Goal: Task Accomplishment & Management: Complete application form

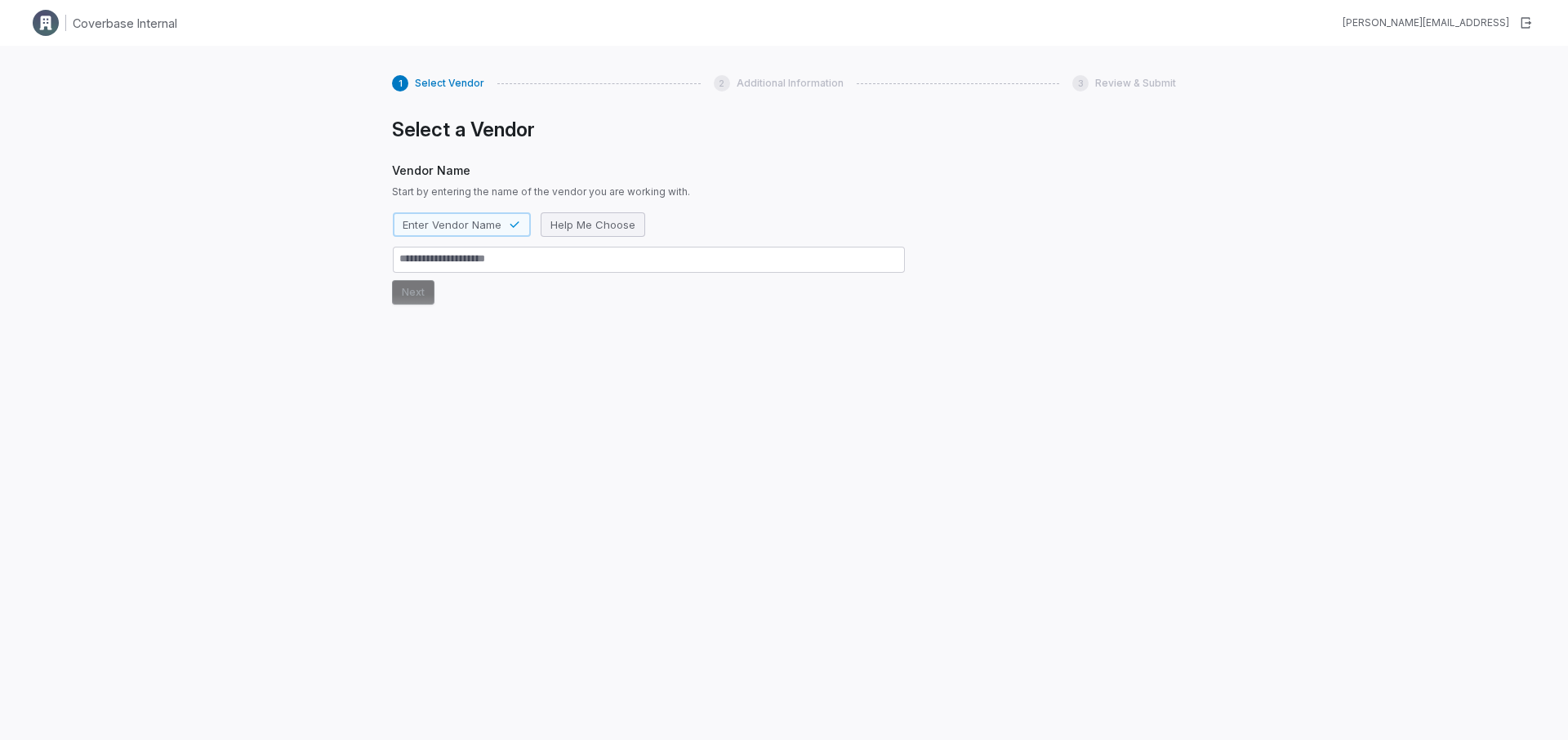
click at [586, 228] on span "Help Me Choose" at bounding box center [593, 224] width 85 height 15
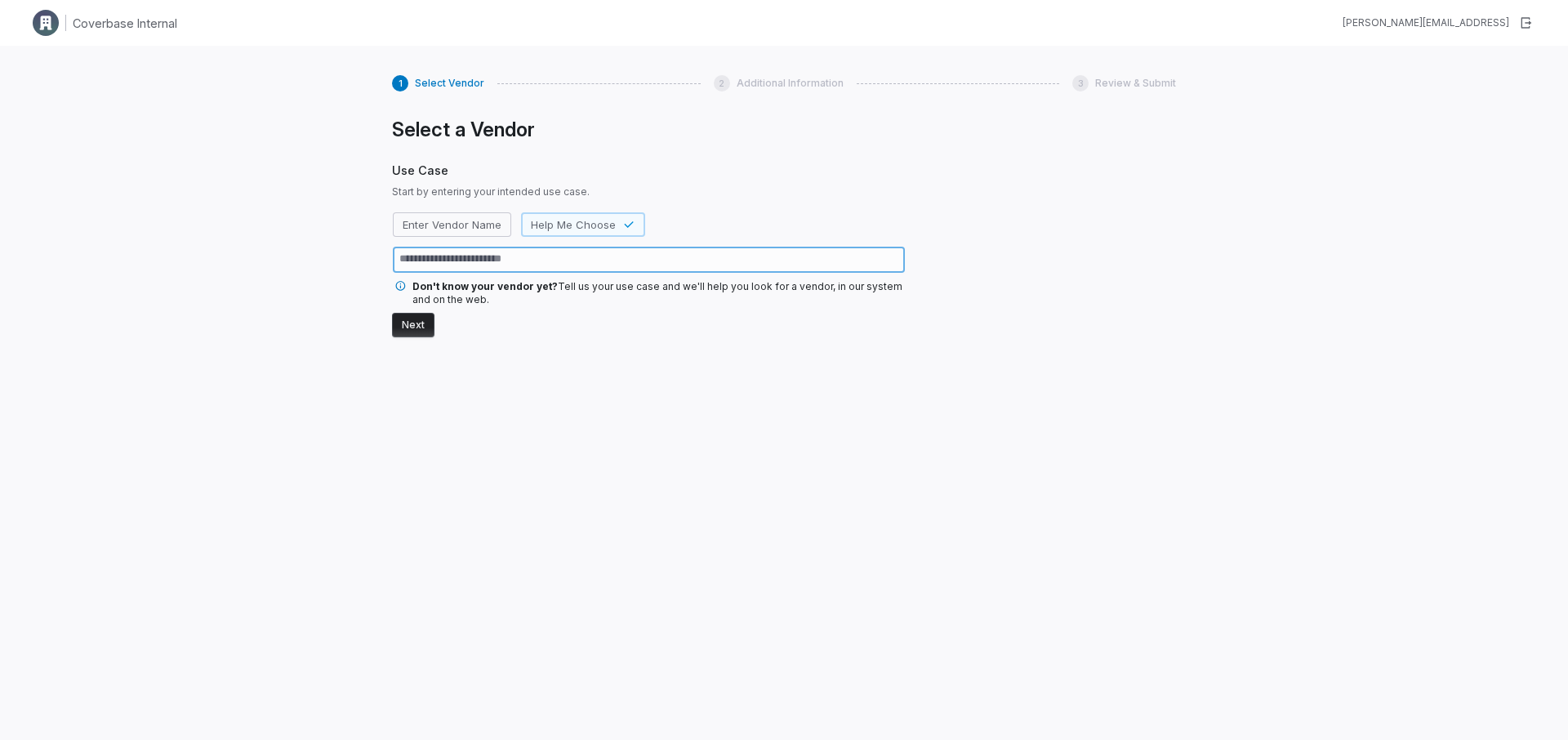
click at [426, 247] on textarea at bounding box center [649, 260] width 512 height 27
type textarea "*"
type textarea "**"
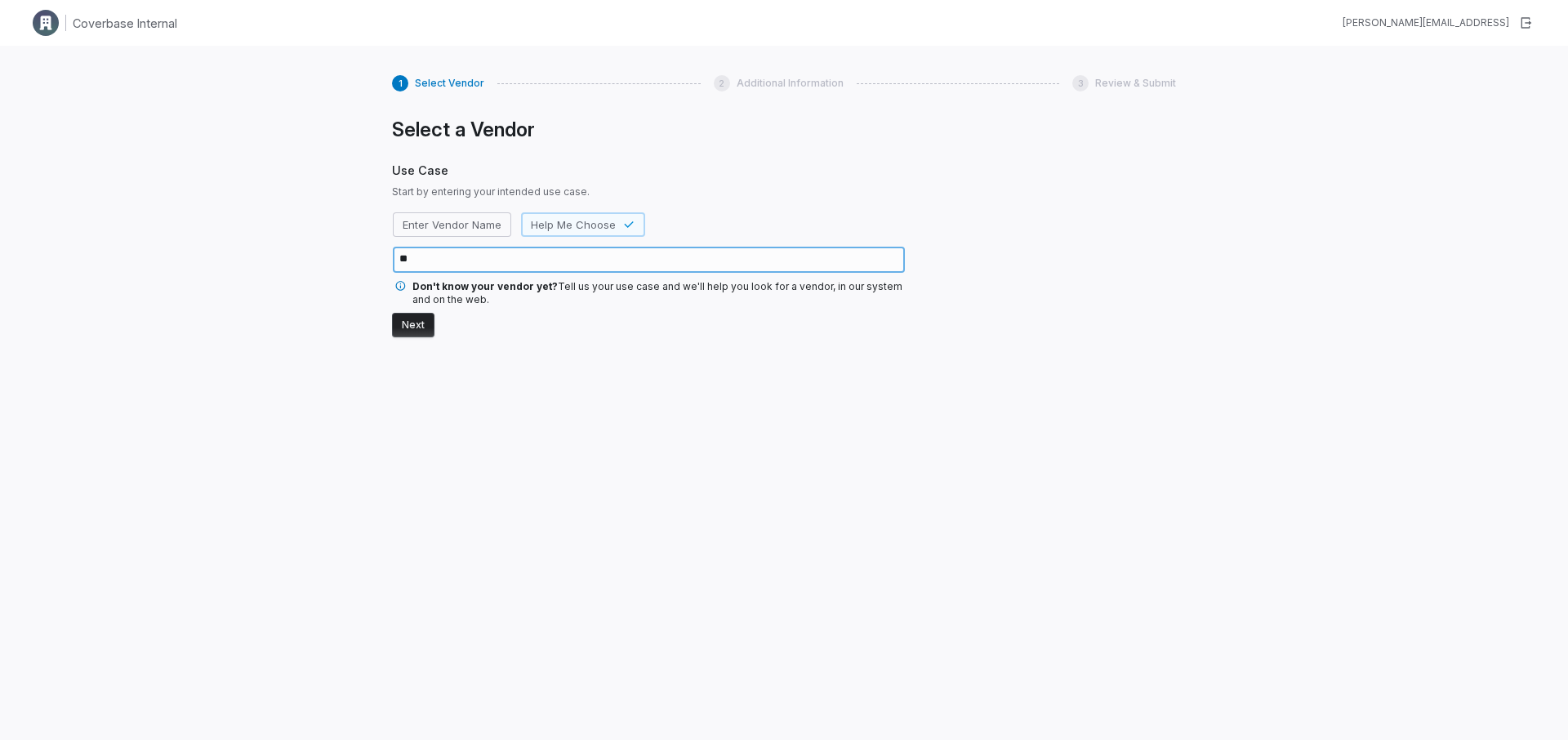
type textarea "*"
type textarea "***"
click at [415, 324] on button "Next" at bounding box center [413, 325] width 42 height 25
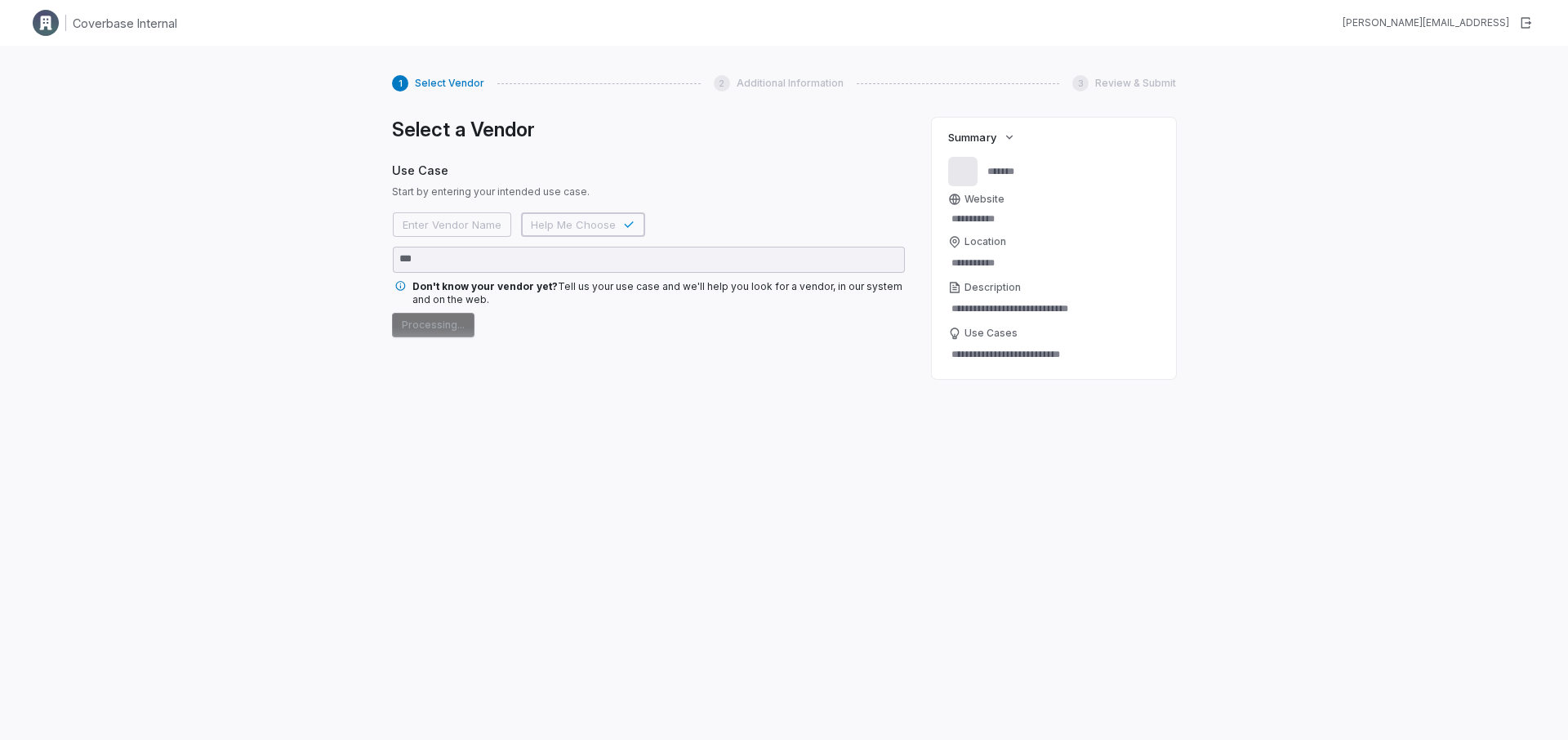
type textarea "*"
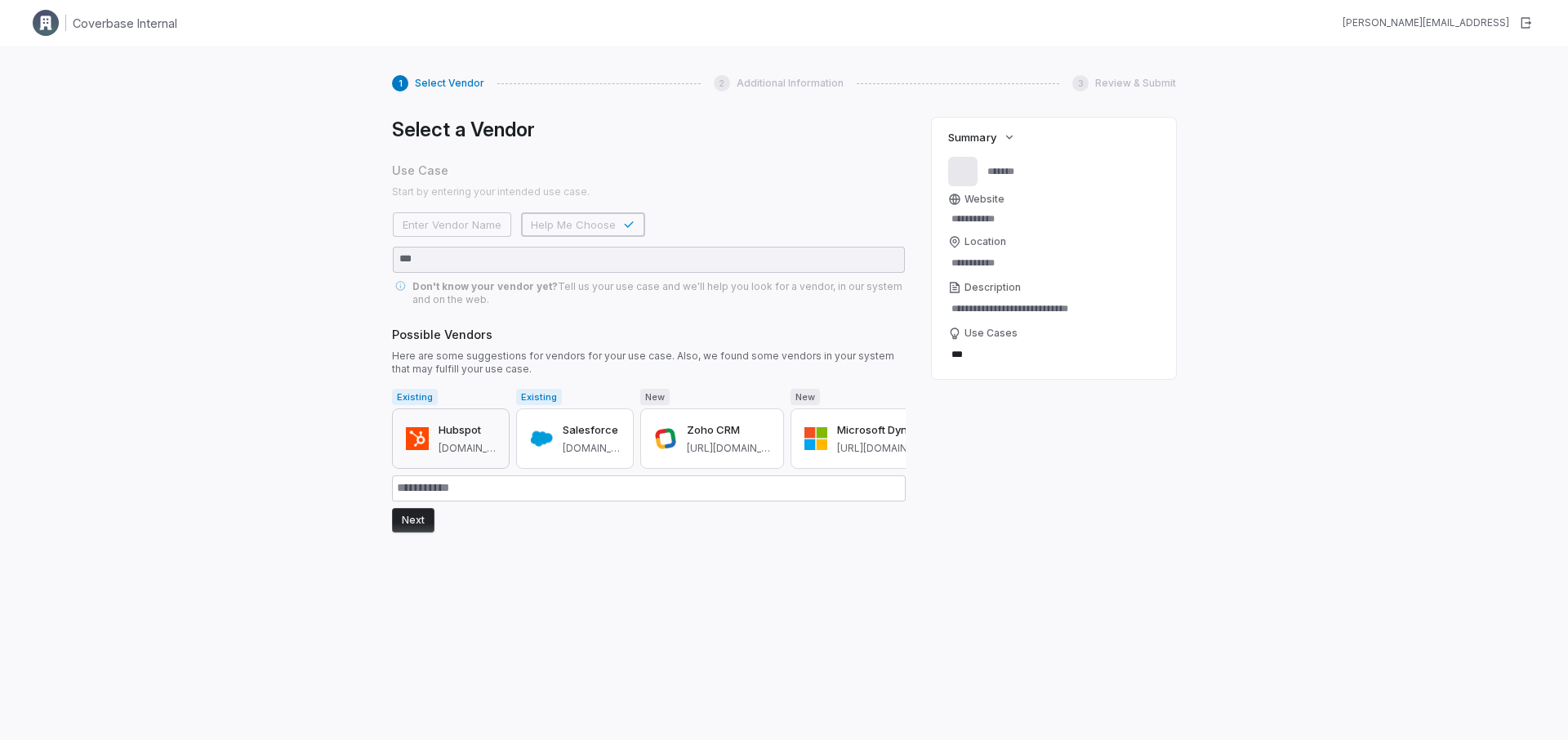
click at [435, 453] on button "Hubspot hubspot.com" at bounding box center [451, 438] width 118 height 60
type input "*******"
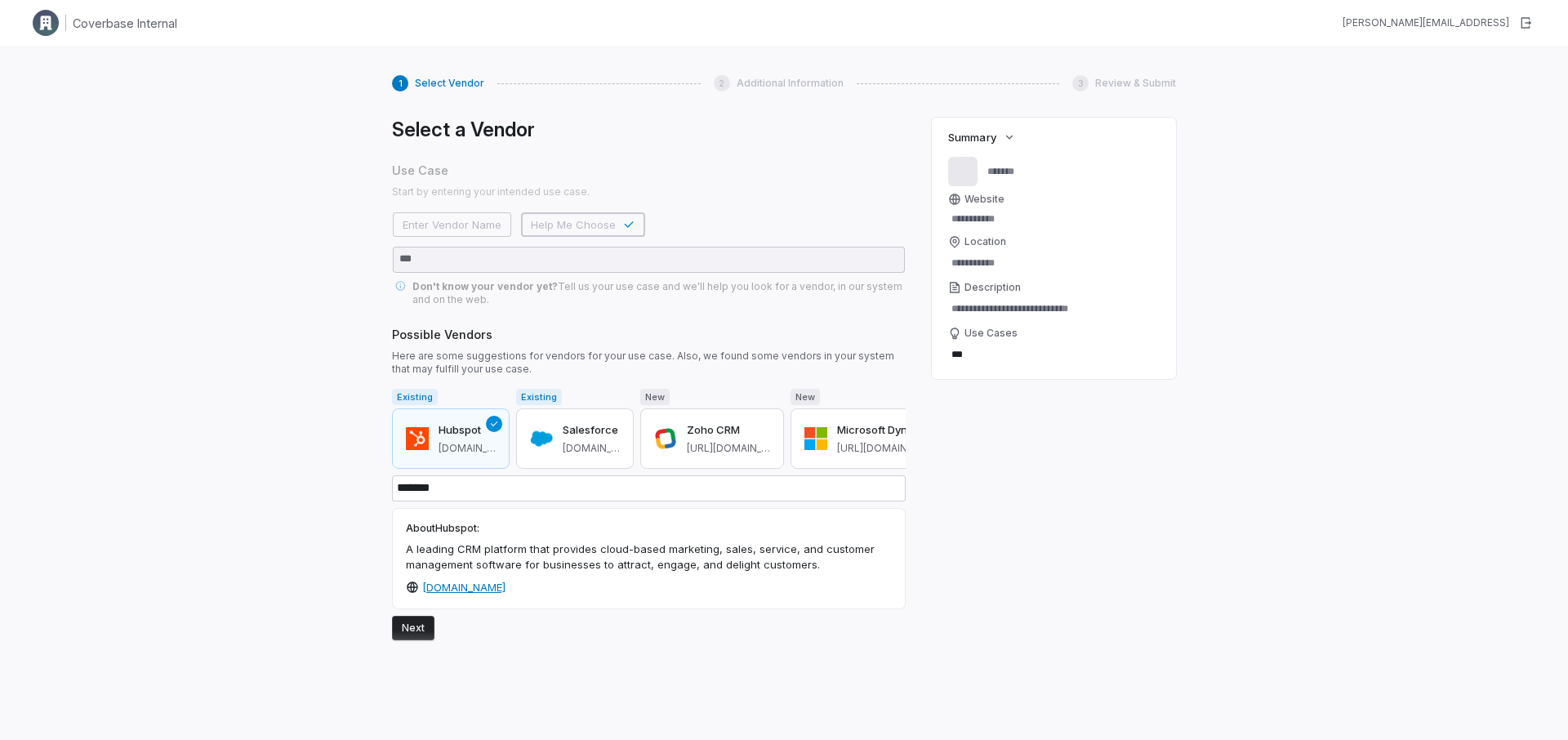
click at [414, 619] on button "Next" at bounding box center [413, 627] width 42 height 25
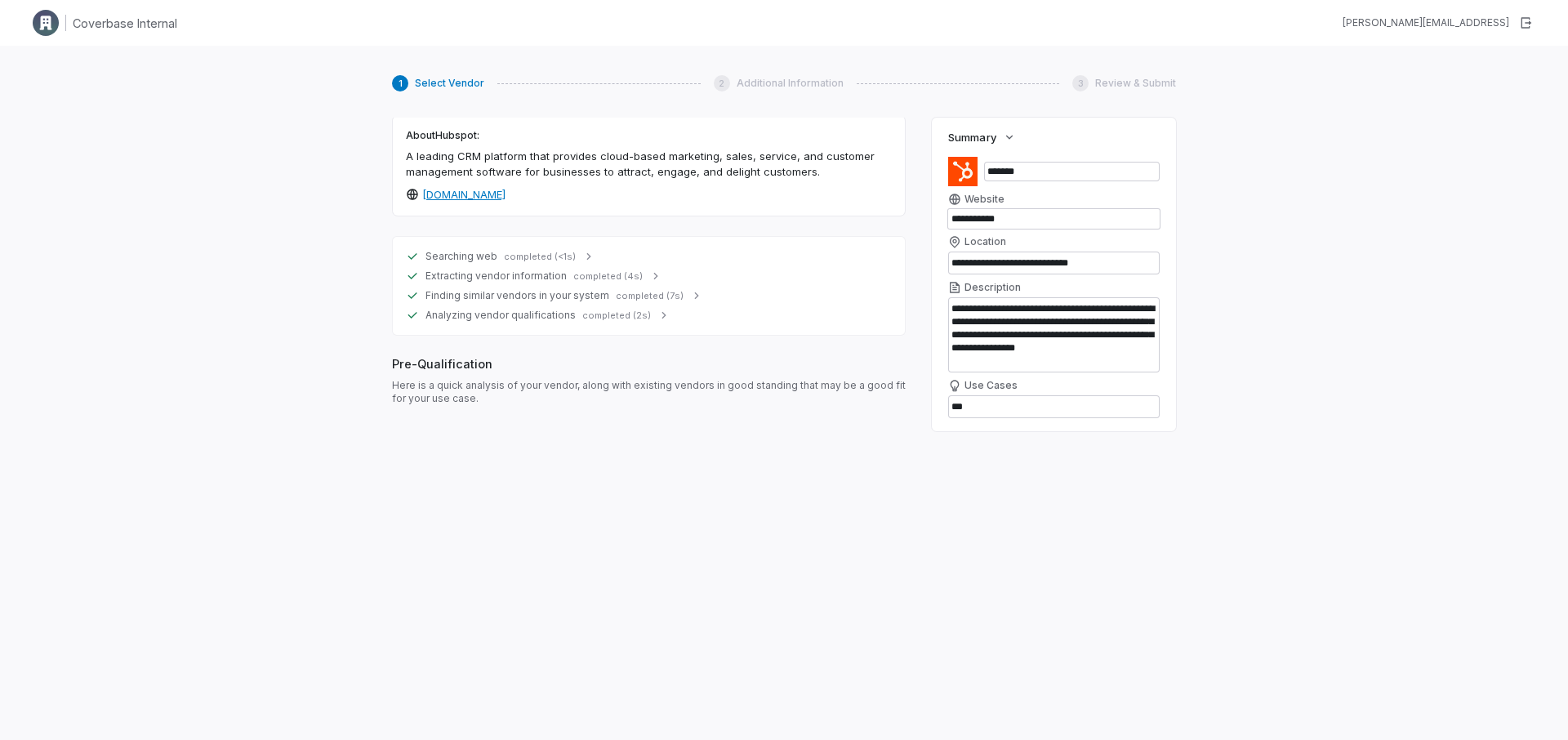
scroll to position [414, 0]
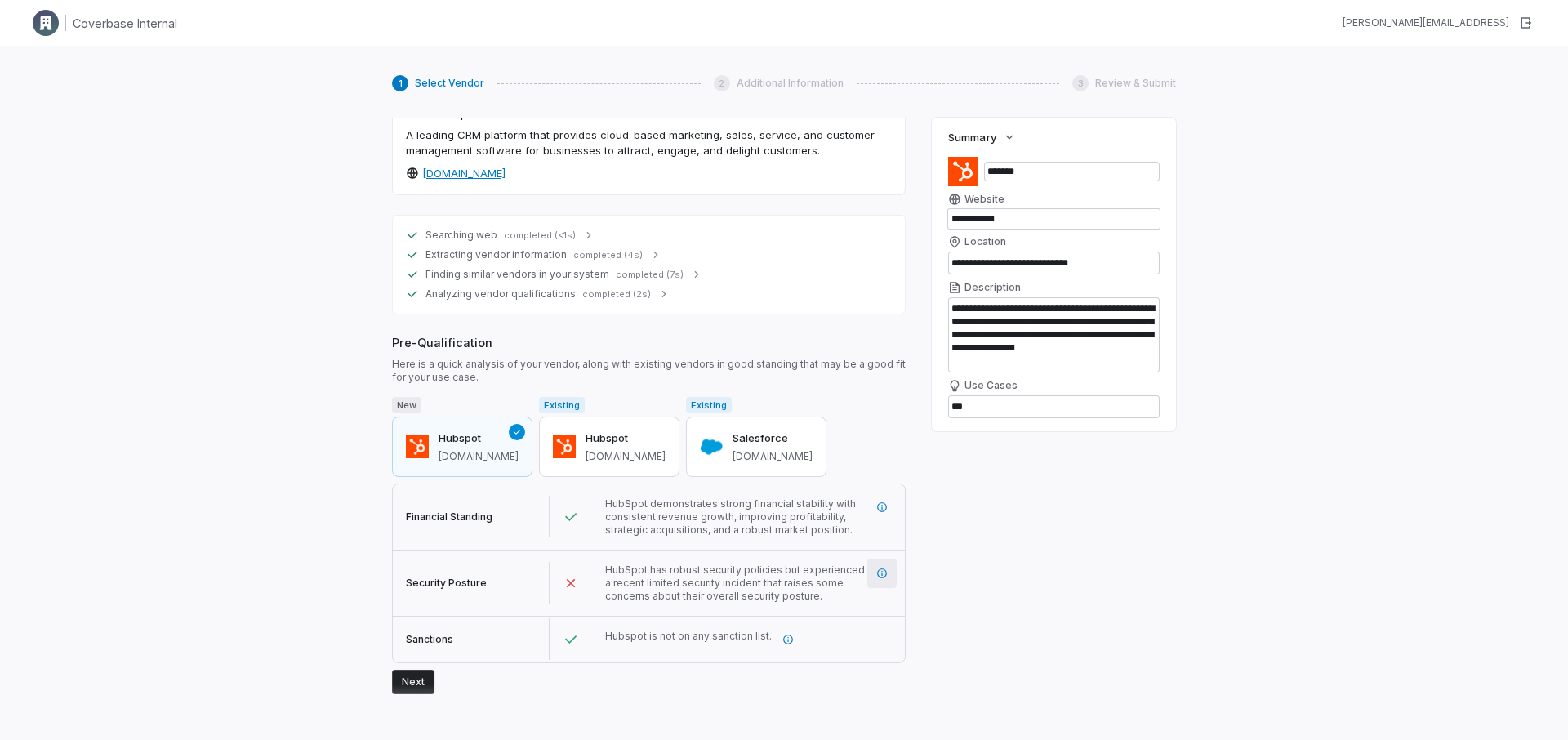
click at [880, 575] on icon "More information" at bounding box center [882, 573] width 11 height 11
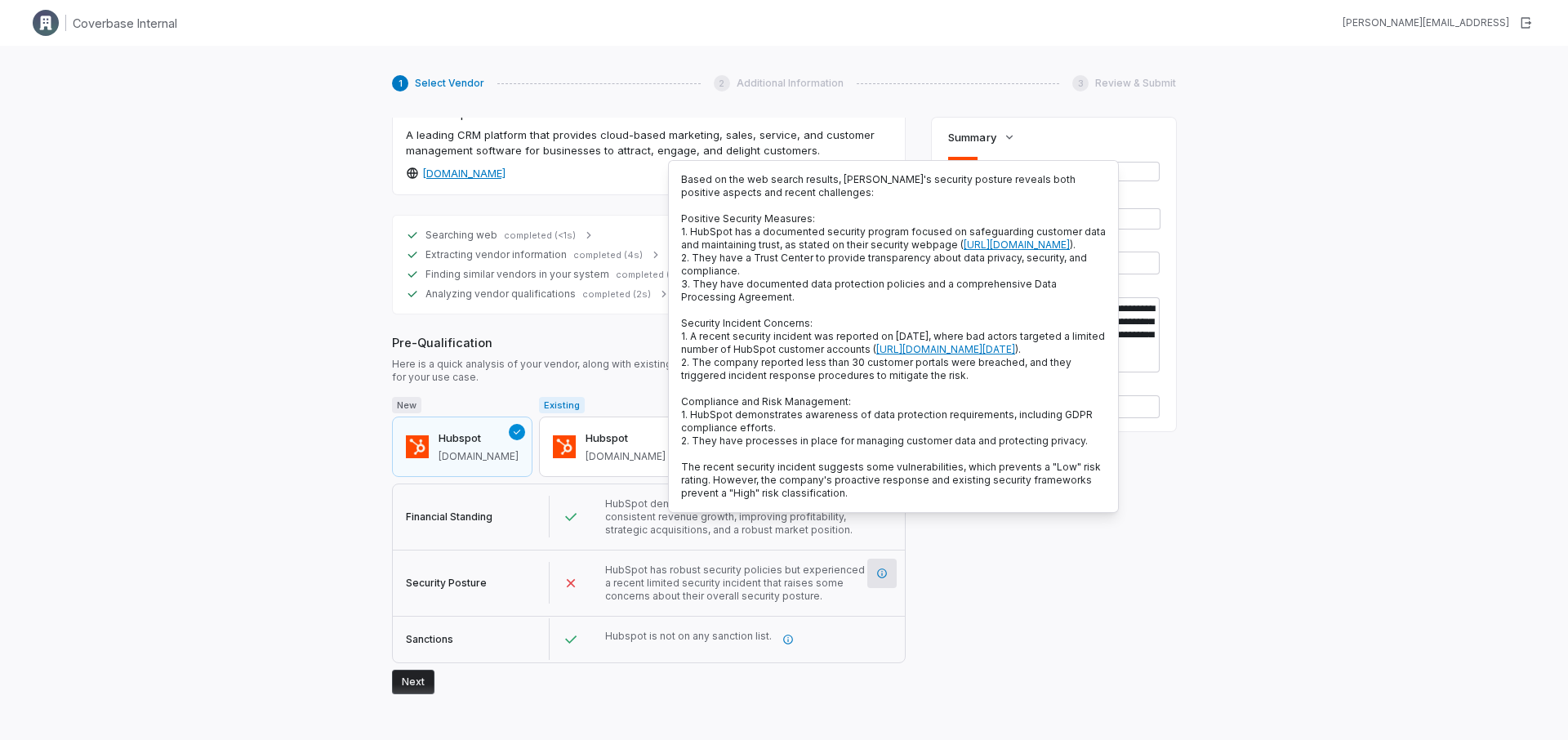
click at [942, 578] on div "**********" at bounding box center [1054, 406] width 244 height 576
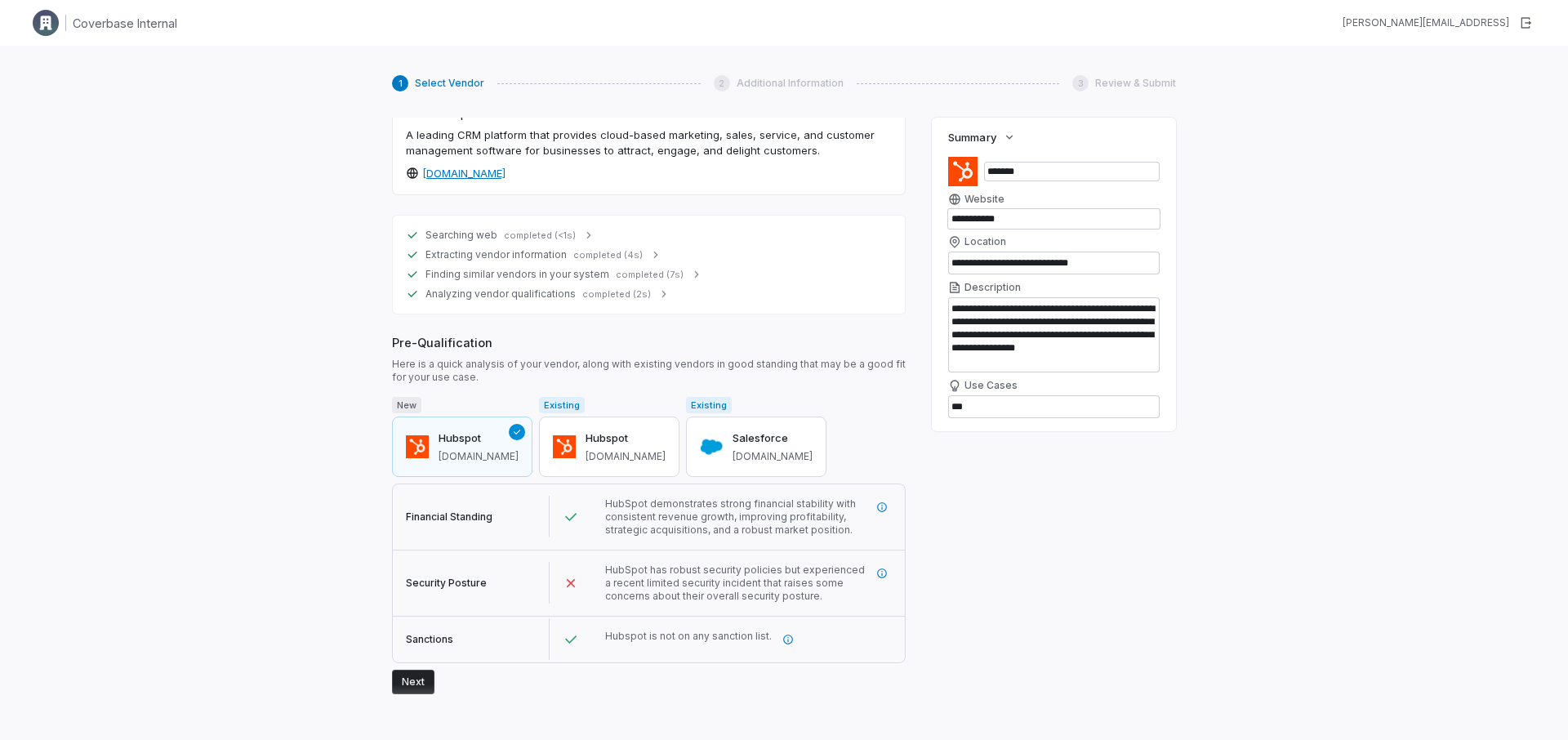
click at [410, 674] on button "Next" at bounding box center [413, 681] width 42 height 25
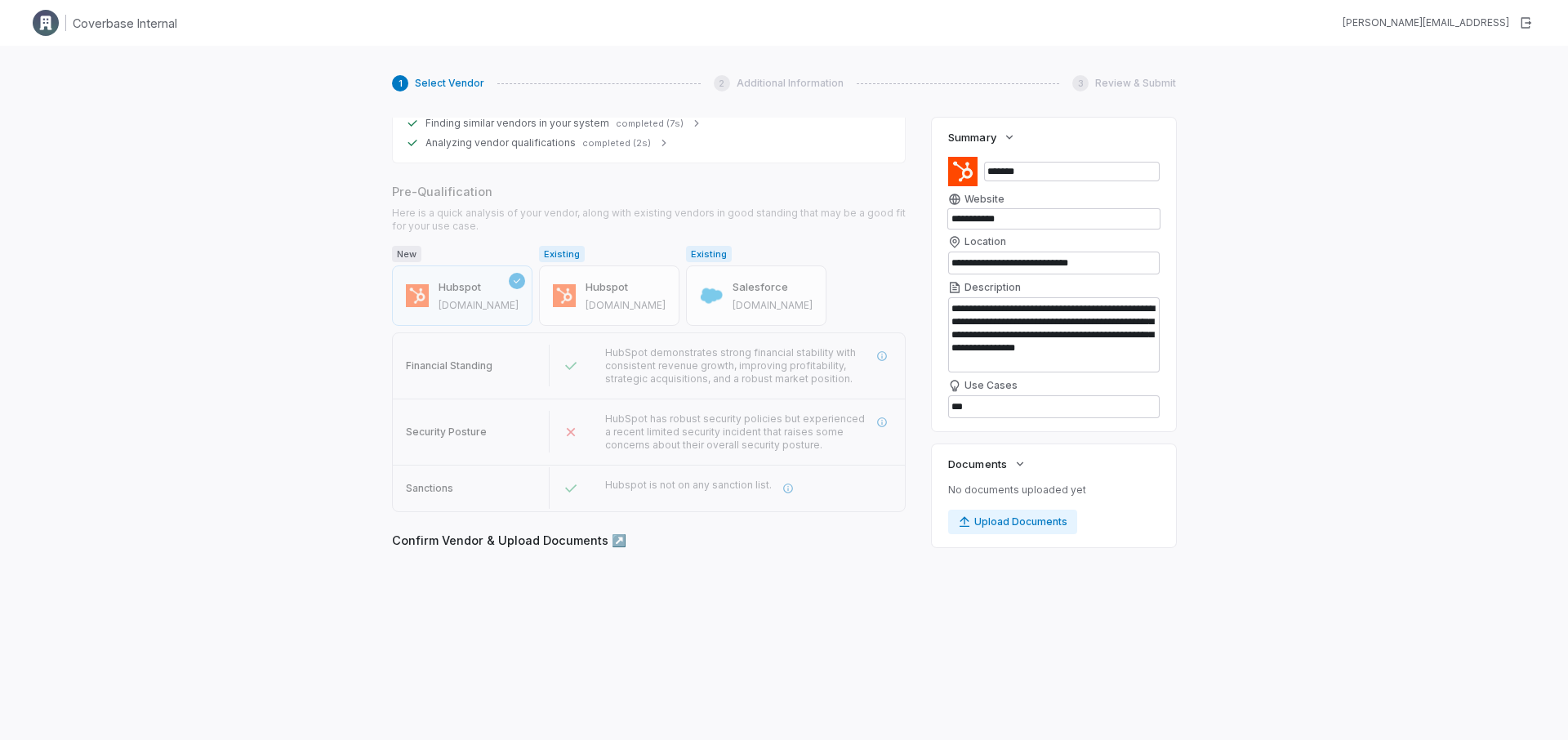
scroll to position [565, 0]
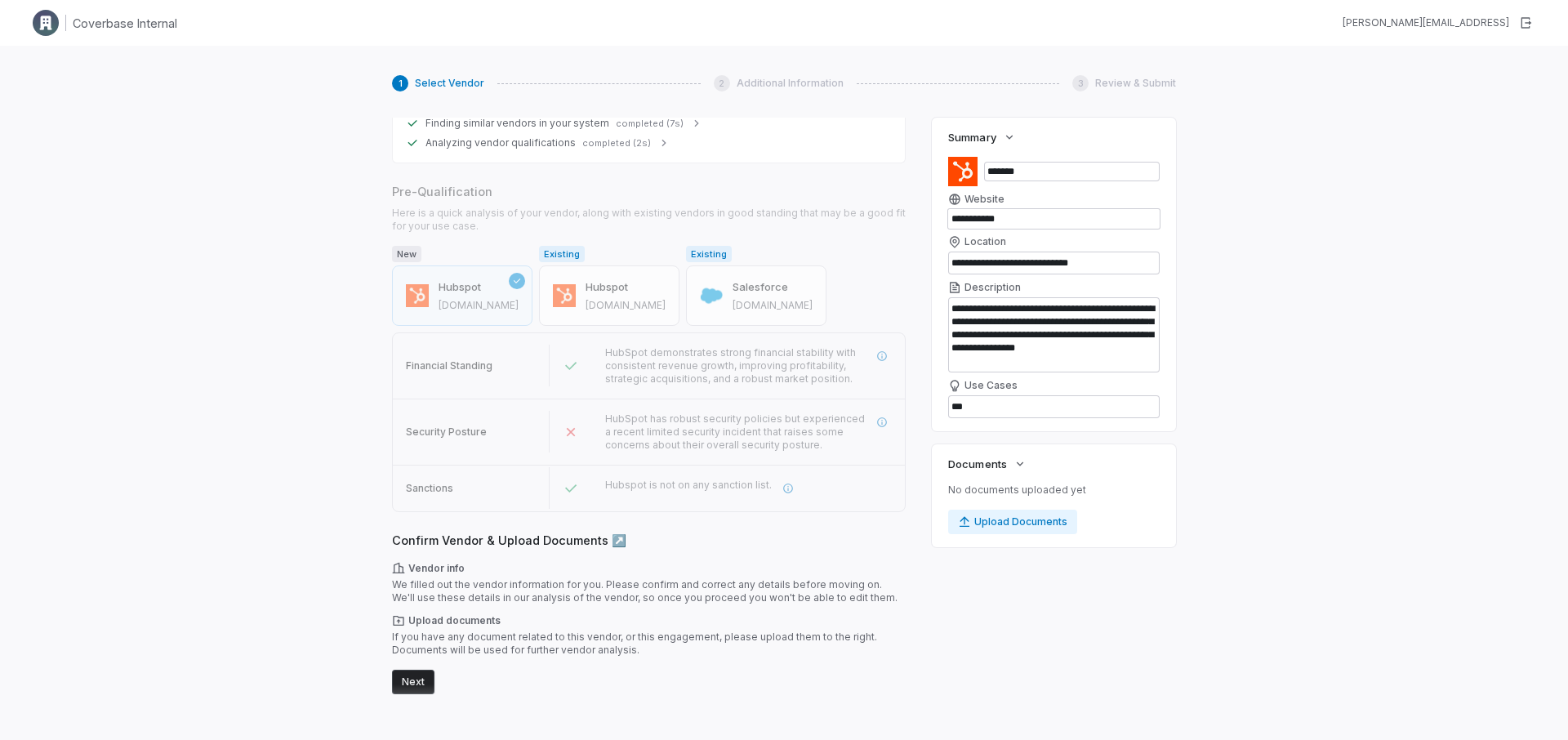
click at [415, 678] on button "Next" at bounding box center [413, 681] width 42 height 25
type textarea "*"
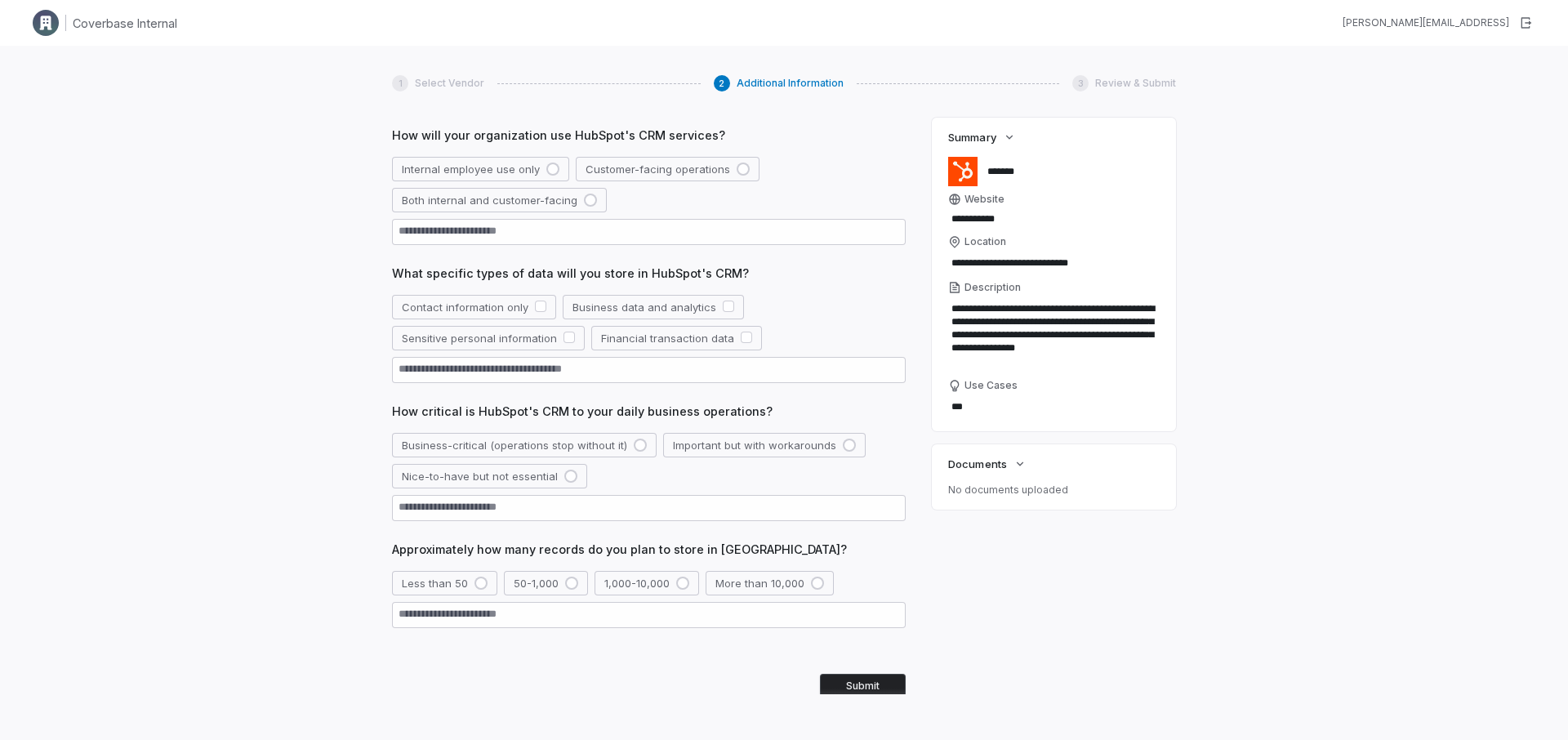
scroll to position [123, 0]
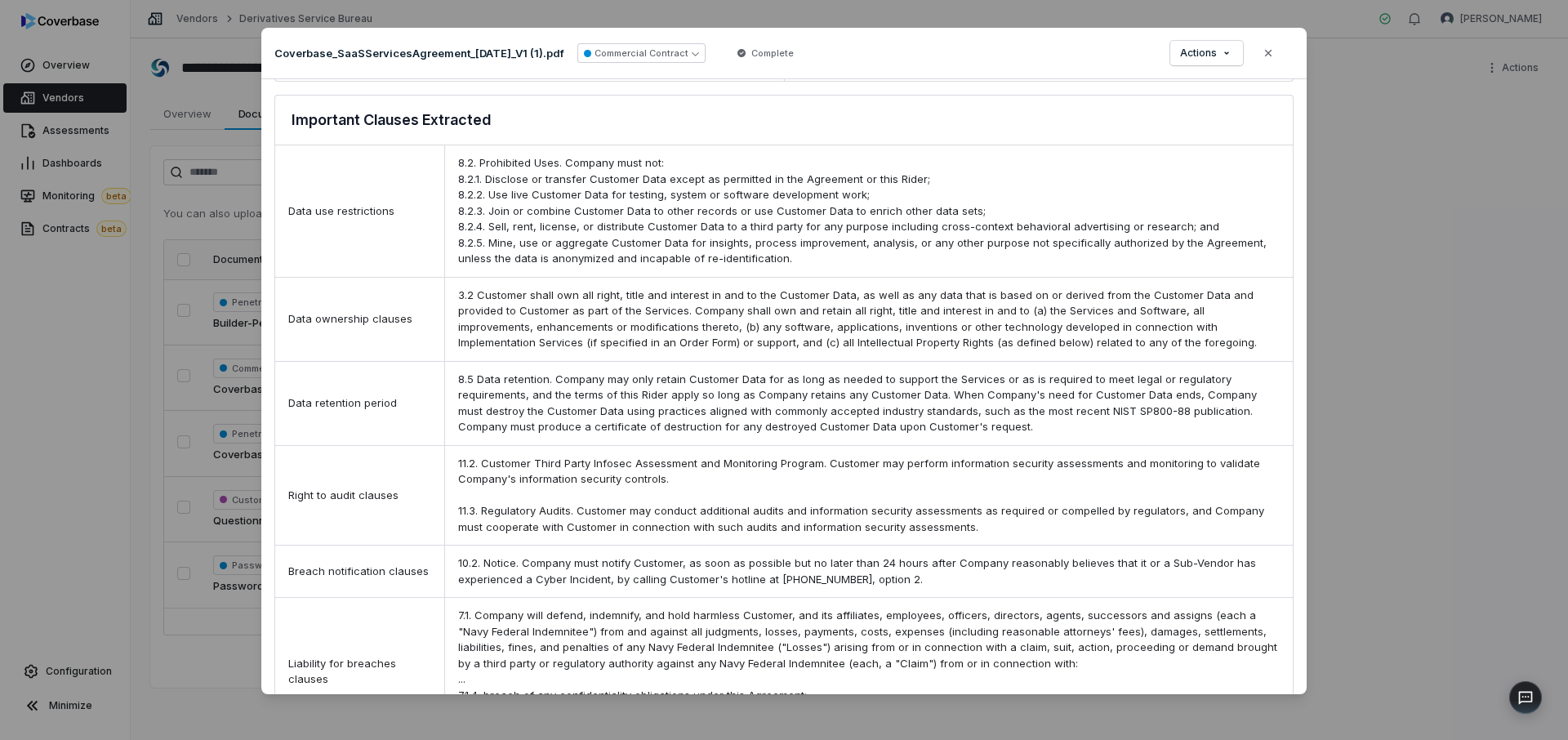
scroll to position [649, 0]
click at [1272, 55] on icon "button" at bounding box center [1268, 53] width 13 height 13
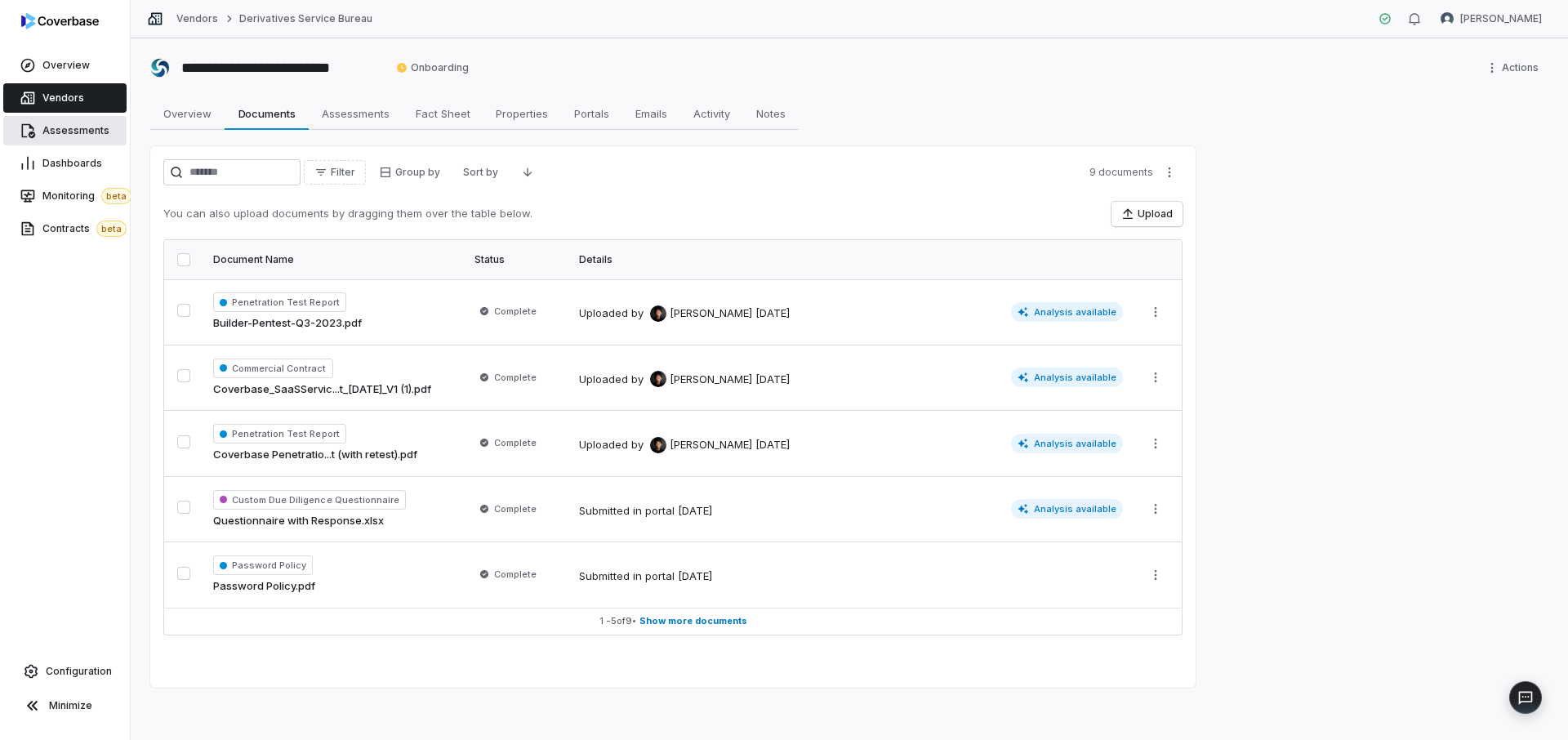
click at [63, 125] on span "Assessments" at bounding box center [75, 131] width 67 height 13
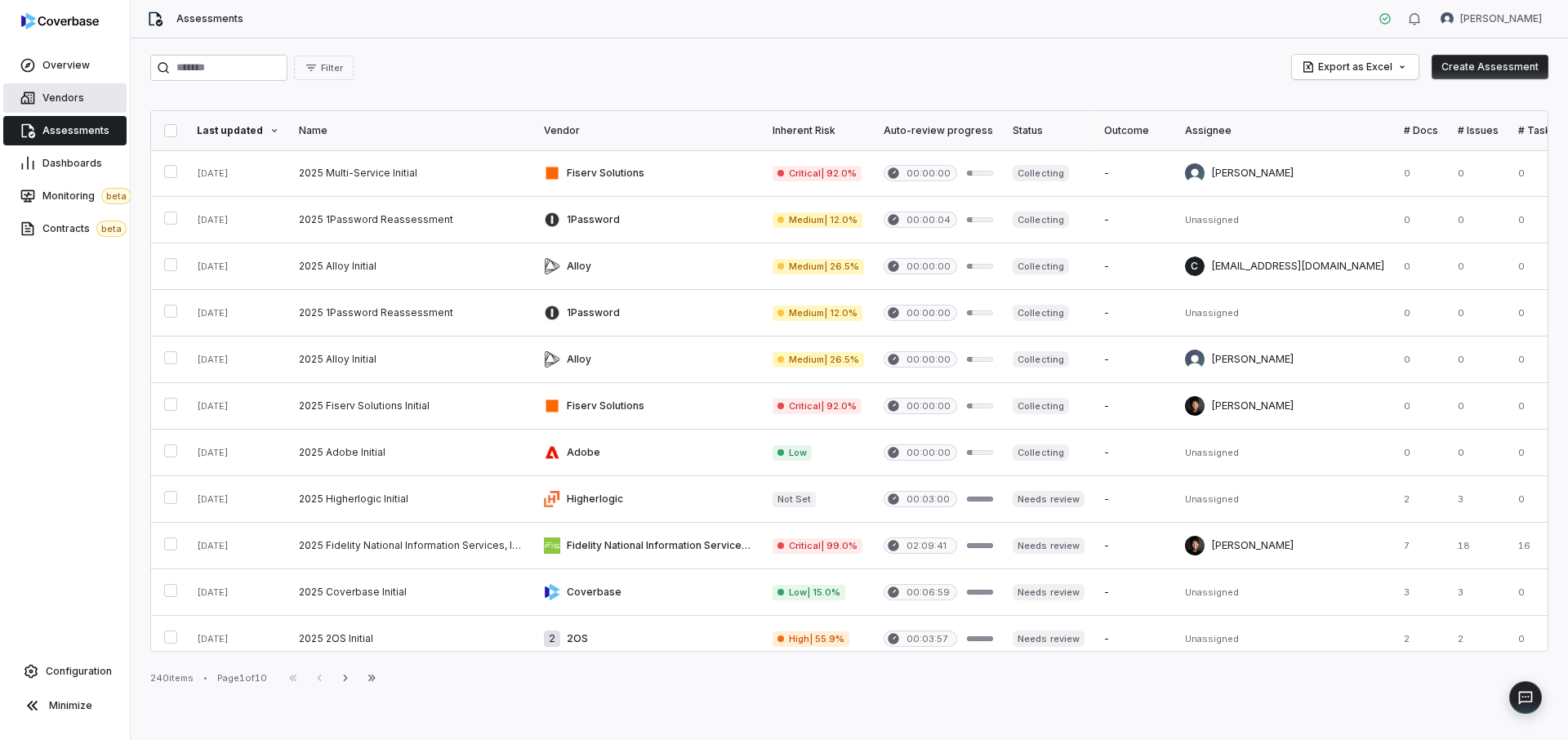
click at [70, 96] on span "Vendors" at bounding box center [63, 98] width 42 height 13
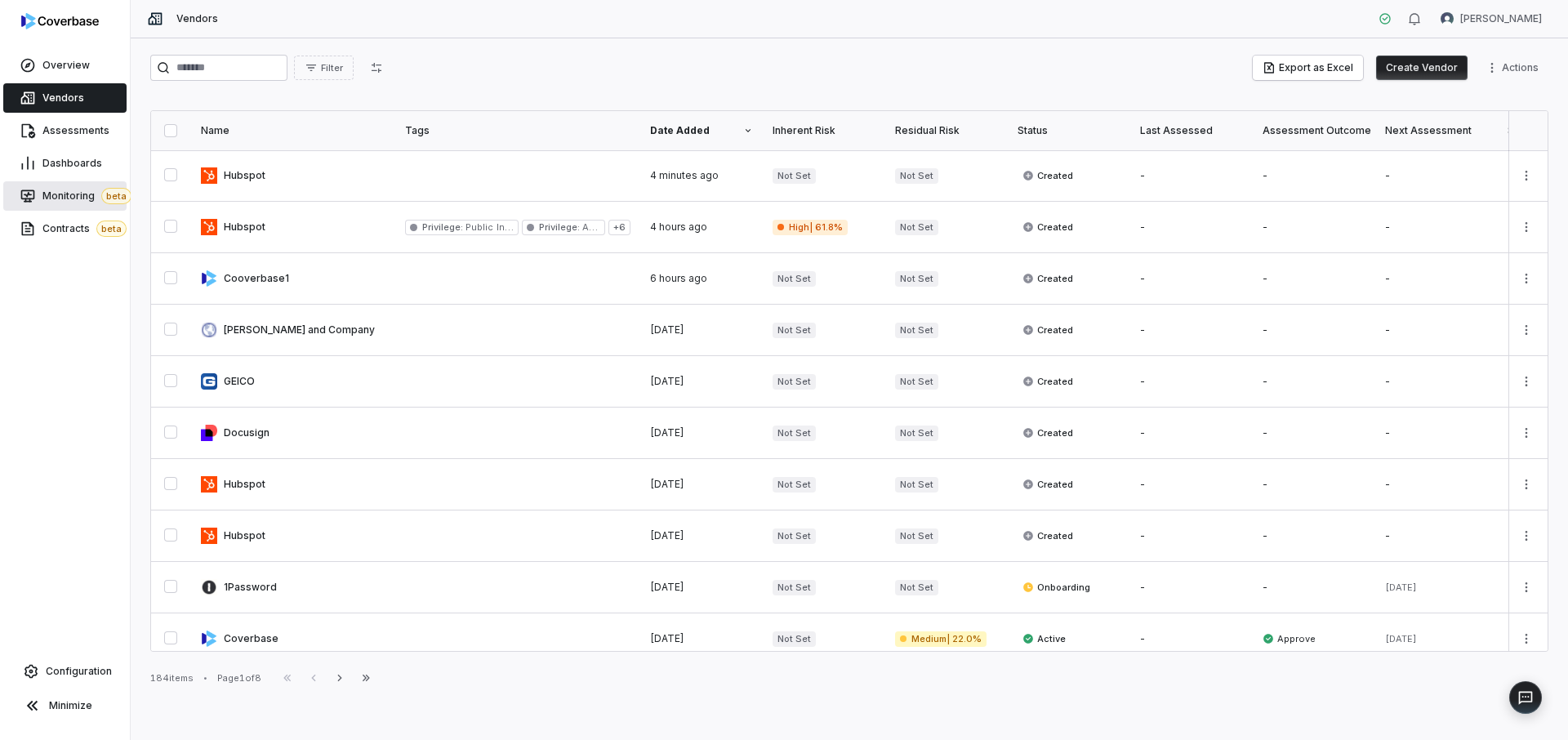
click at [70, 194] on span "Monitoring beta" at bounding box center [86, 196] width 89 height 16
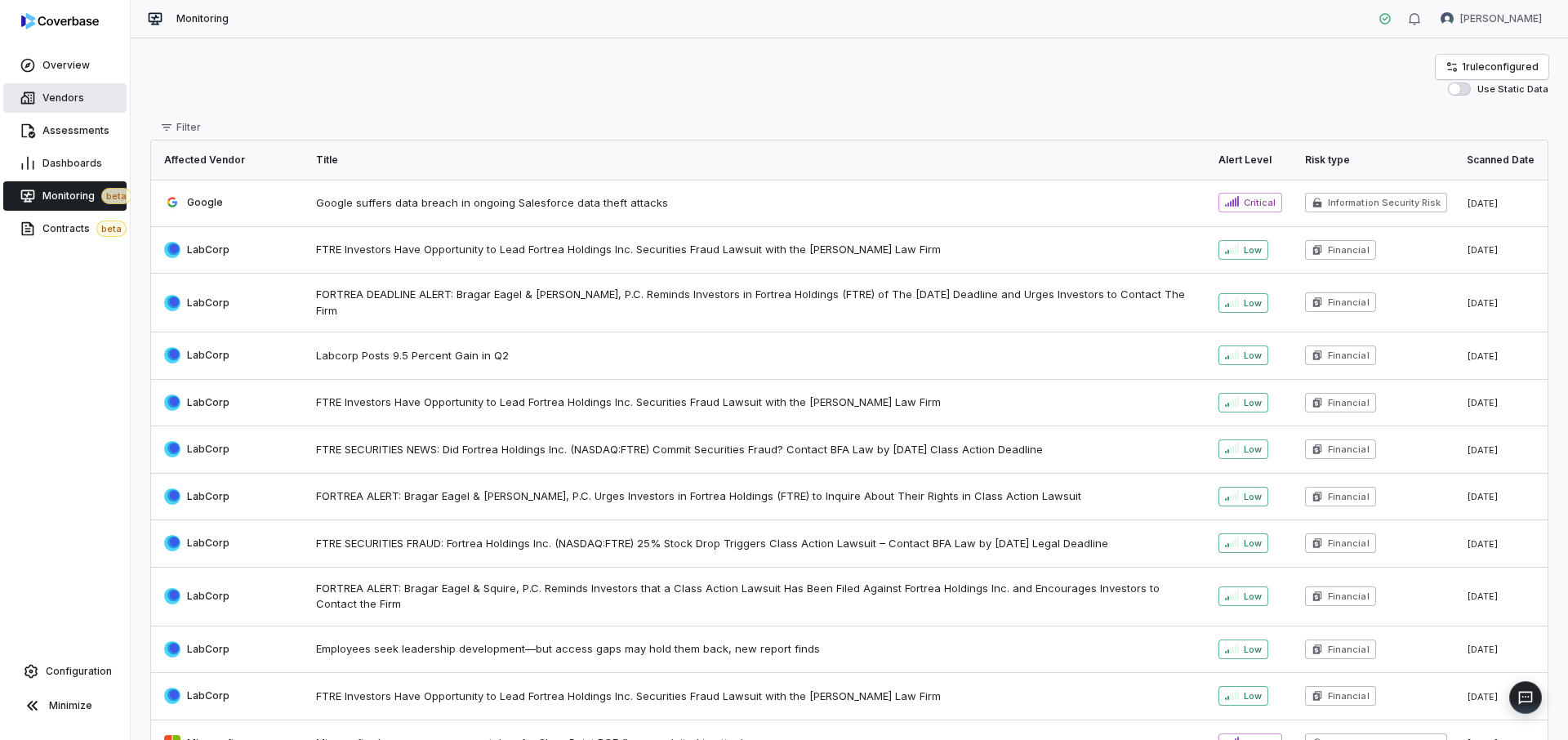
click at [74, 98] on span "Vendors" at bounding box center [63, 98] width 42 height 13
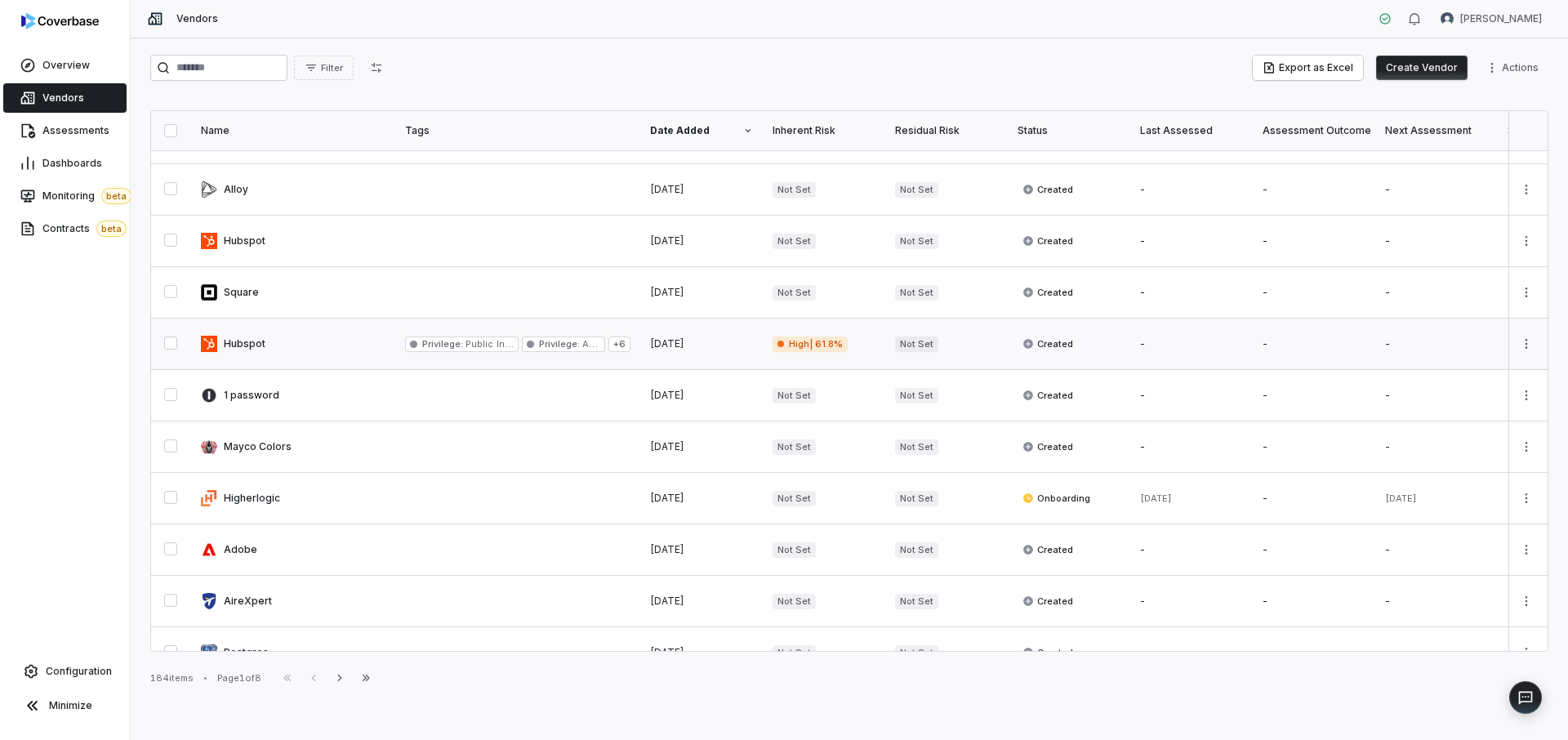
scroll to position [618, 0]
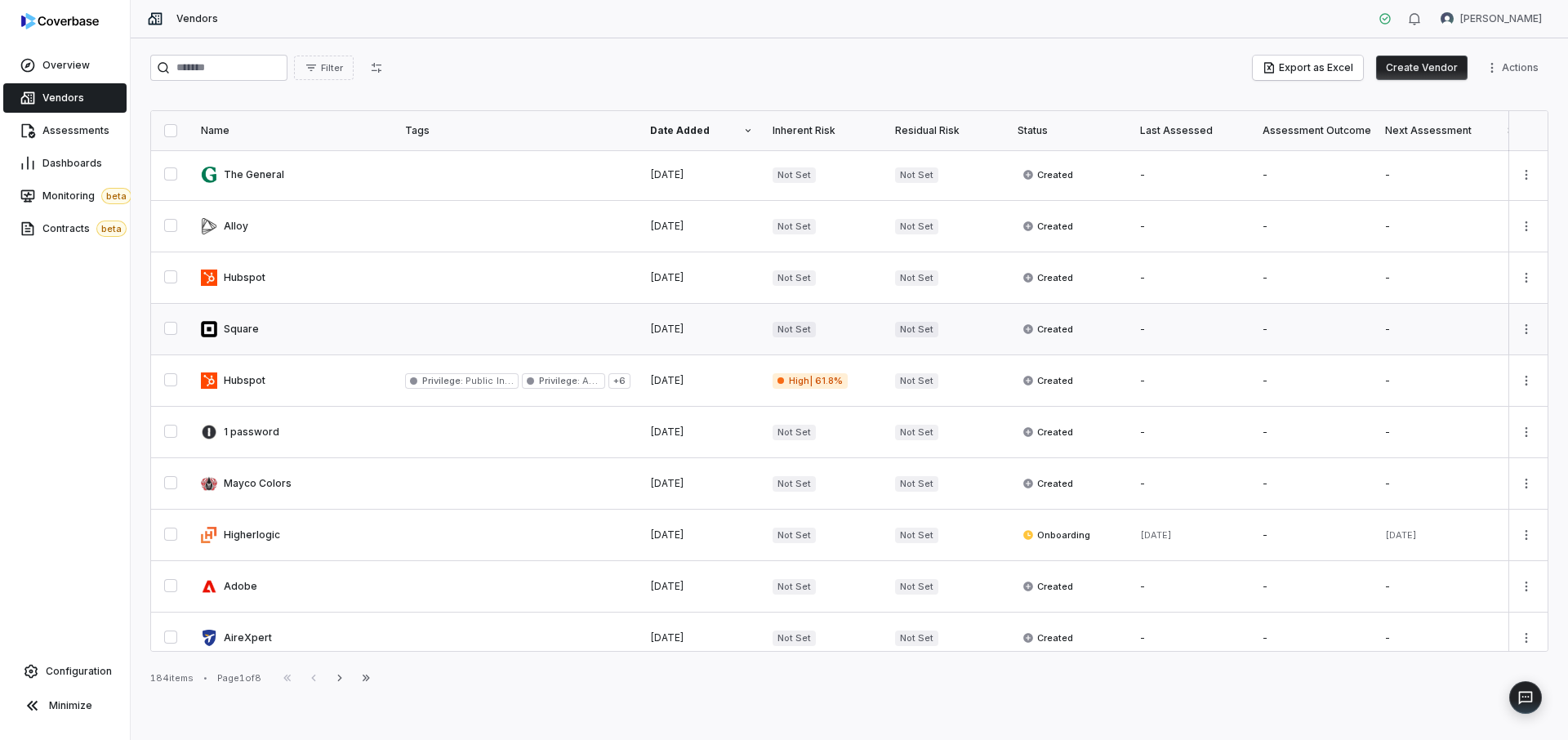
click at [289, 326] on link at bounding box center [293, 328] width 204 height 50
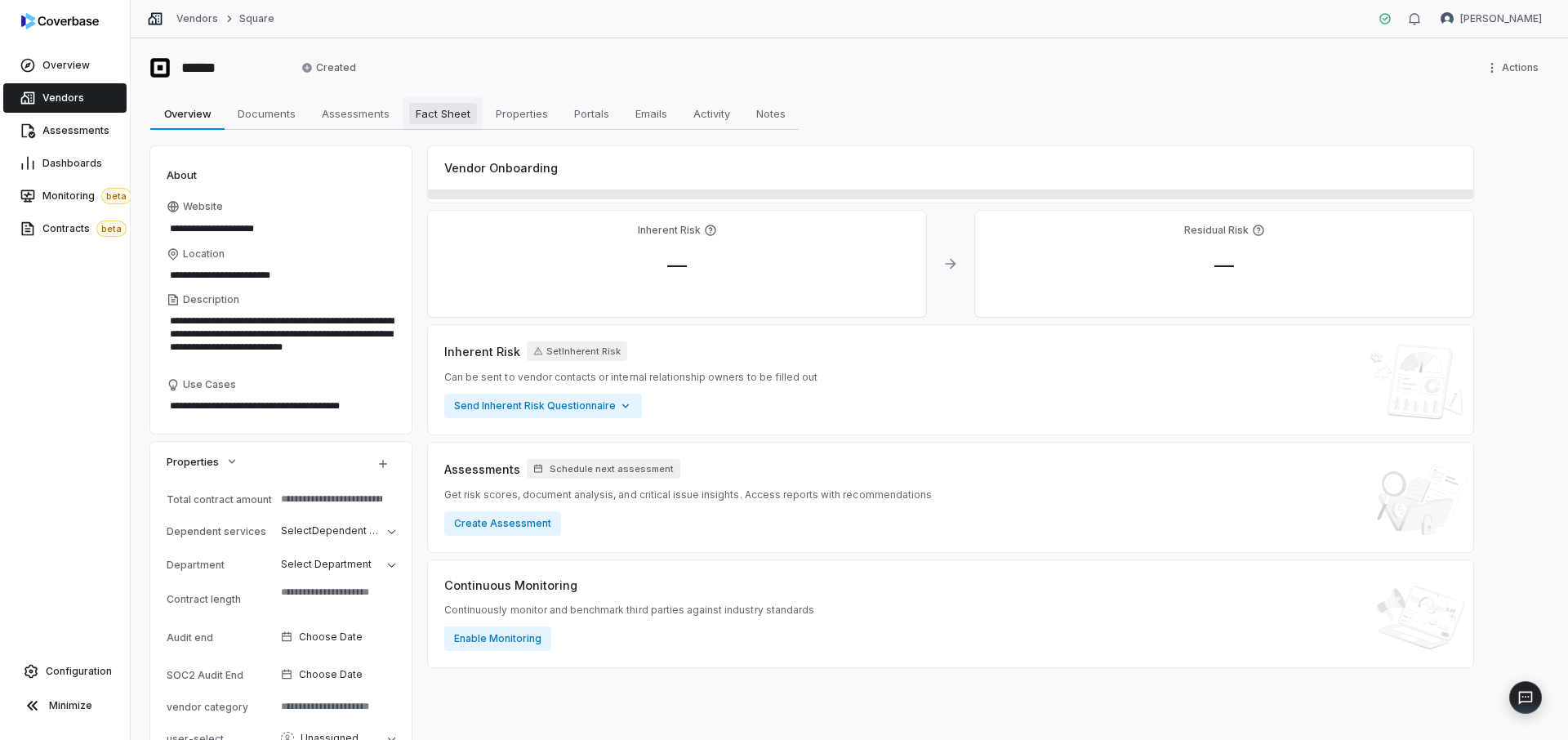
click at [438, 109] on span "Fact Sheet" at bounding box center [443, 113] width 68 height 21
type textarea "*"
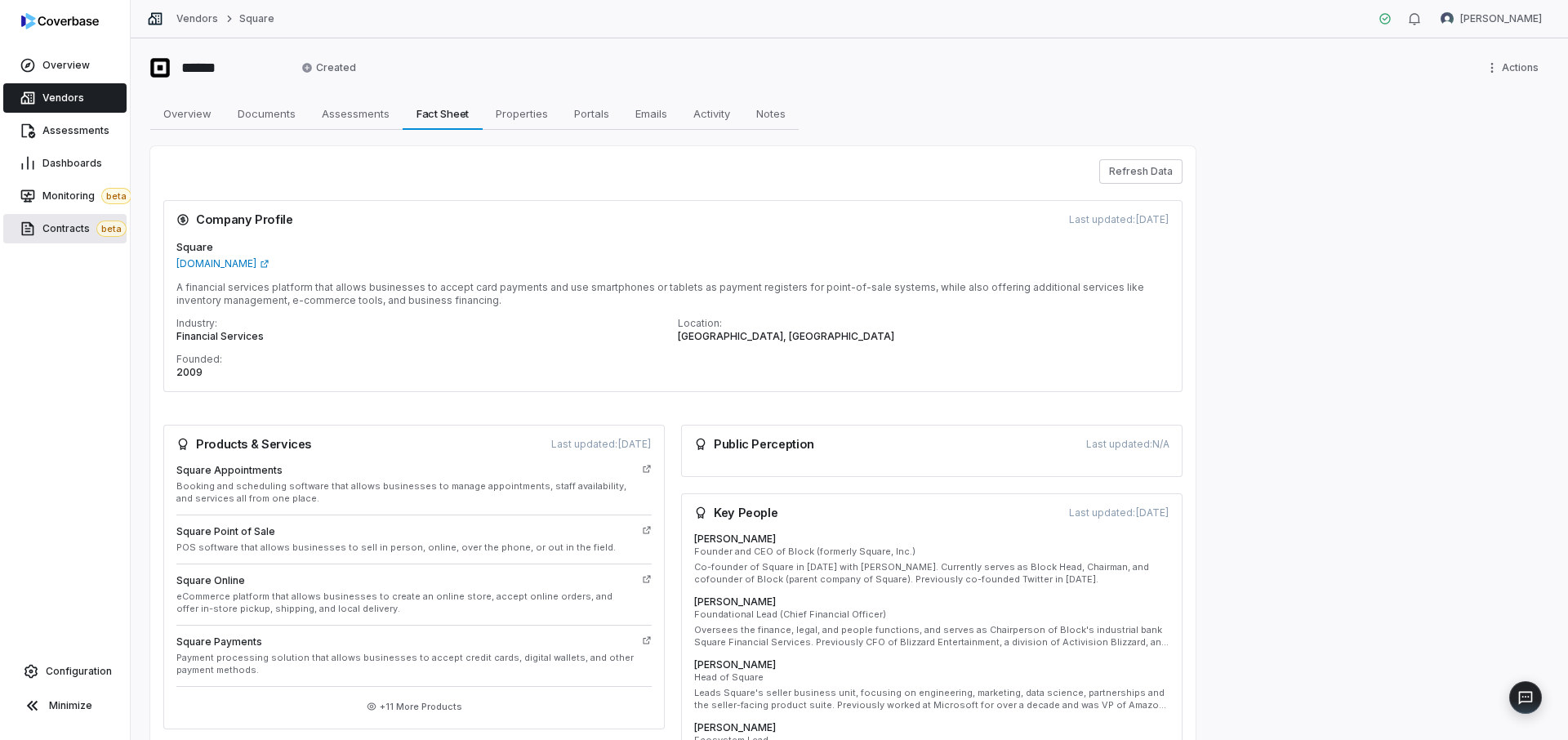
click at [74, 240] on link "Contracts beta" at bounding box center [65, 229] width 124 height 29
